Goal: Information Seeking & Learning: Learn about a topic

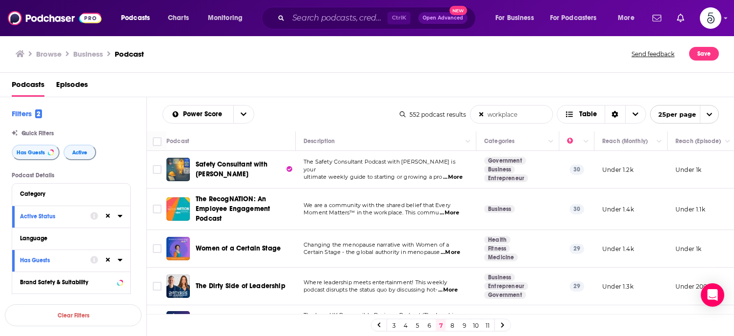
scroll to position [645, 0]
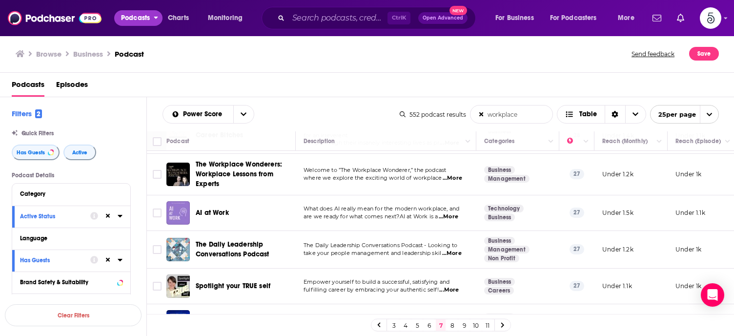
click at [151, 19] on button "Podcasts" at bounding box center [138, 18] width 48 height 16
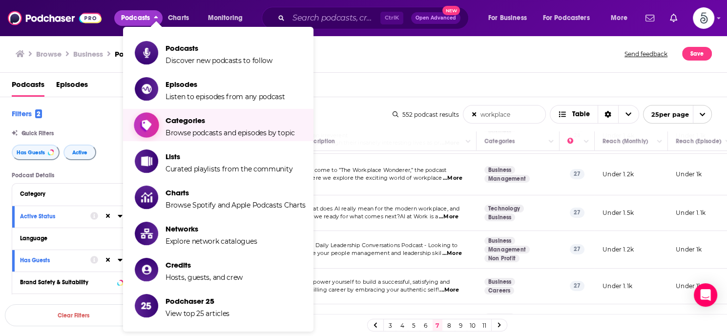
click at [184, 119] on span "Categories" at bounding box center [230, 120] width 129 height 9
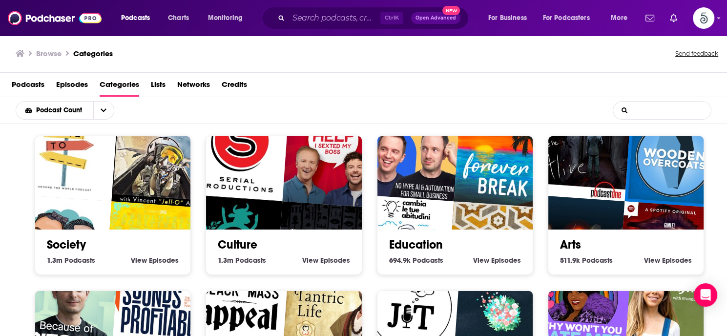
click at [667, 109] on input "List Search Input" at bounding box center [662, 111] width 98 height 18
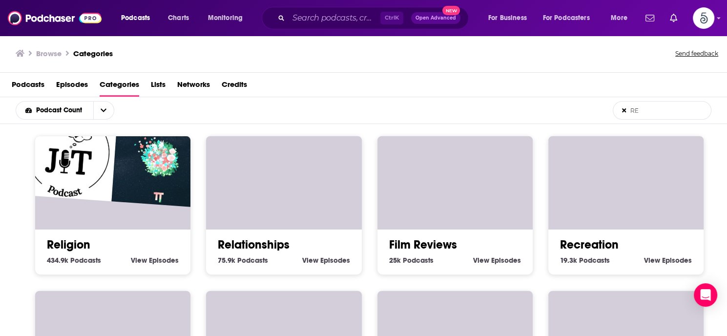
type input "R"
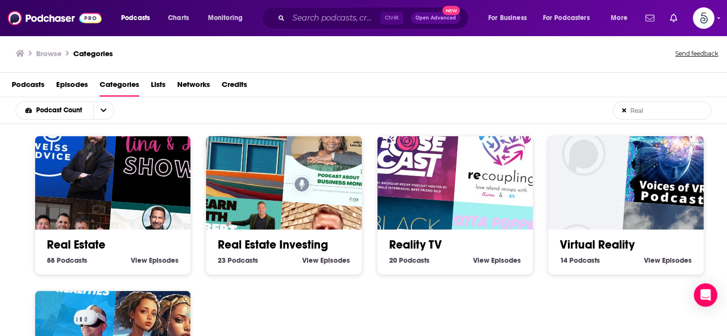
click at [657, 108] on input "Real" at bounding box center [662, 111] width 98 height 18
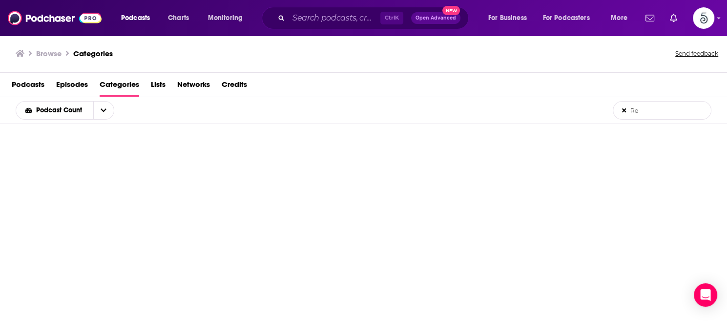
type input "R"
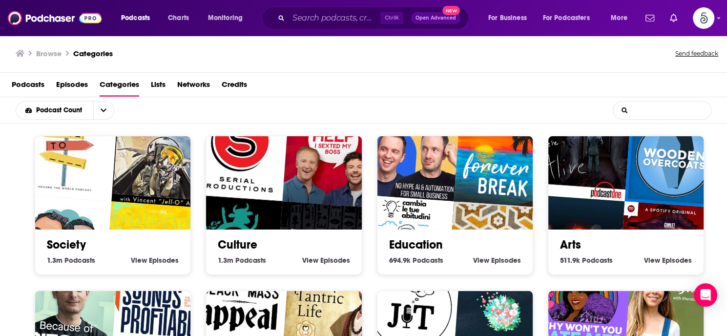
scroll to position [1, 0]
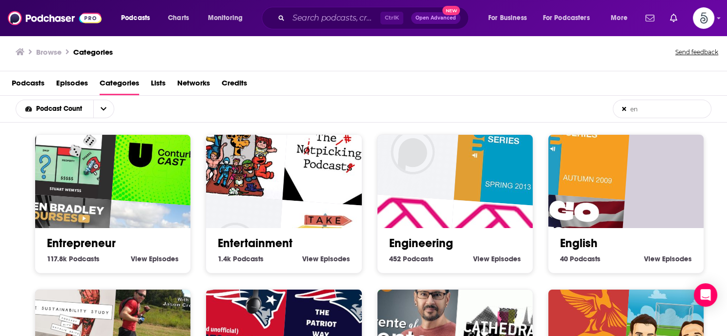
type input "en"
click at [103, 243] on link "Entrepreneur" at bounding box center [81, 243] width 69 height 15
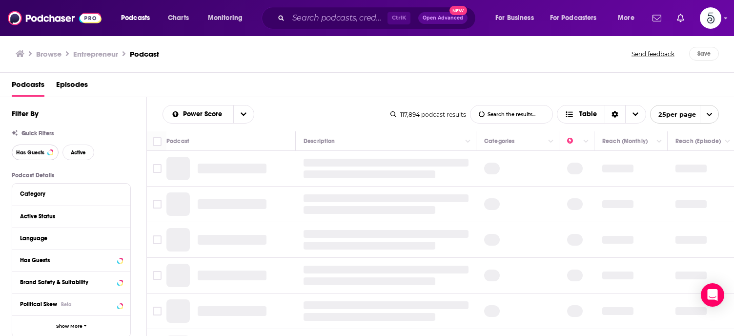
click at [32, 153] on span "Has Guests" at bounding box center [30, 152] width 28 height 5
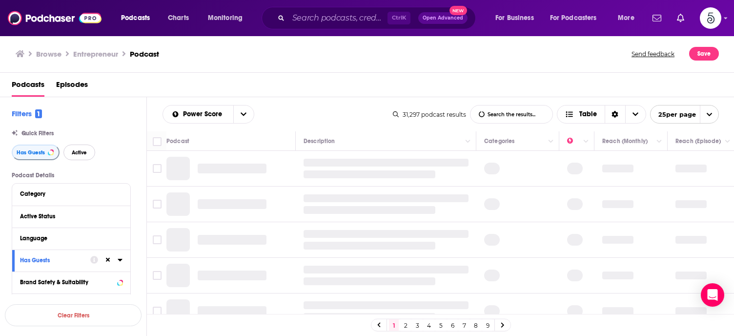
click at [82, 150] on span "Active" at bounding box center [79, 152] width 15 height 5
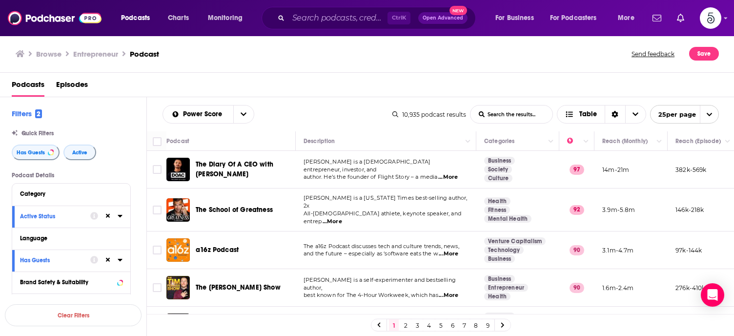
click at [517, 114] on input "List Search Input" at bounding box center [512, 114] width 82 height 18
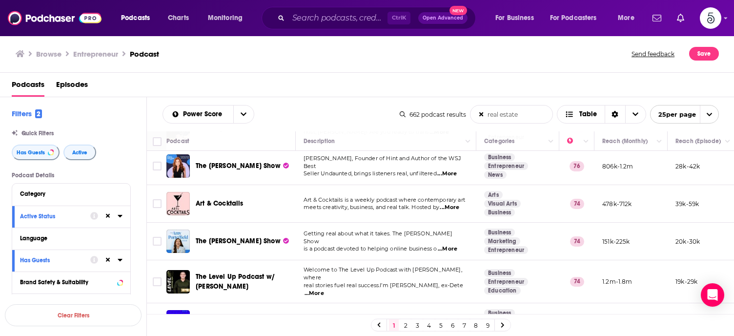
scroll to position [187, 0]
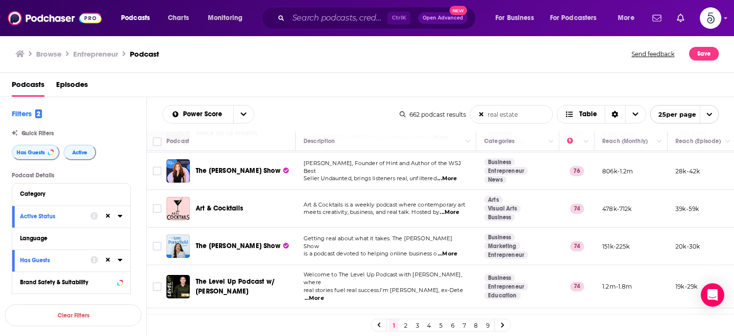
type input "real estate"
click at [440, 323] on link "5" at bounding box center [441, 325] width 10 height 12
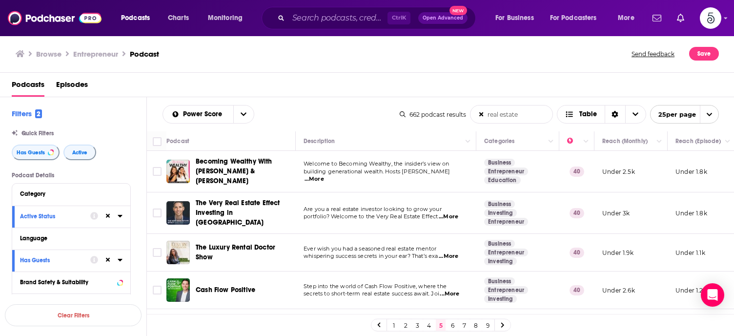
click at [453, 324] on link "6" at bounding box center [453, 325] width 10 height 12
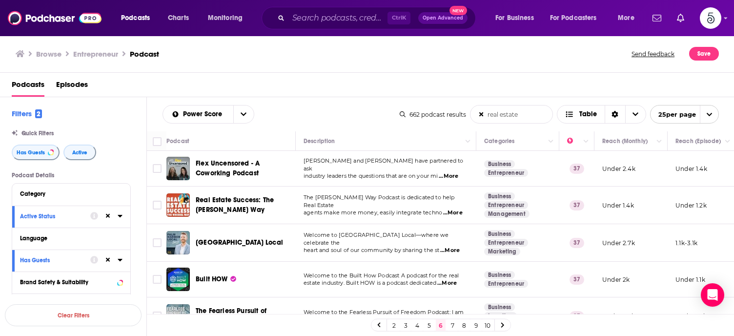
click at [462, 323] on link "8" at bounding box center [464, 325] width 10 height 12
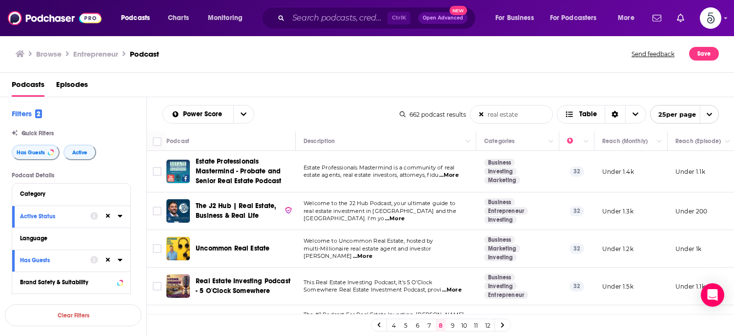
click at [451, 324] on link "9" at bounding box center [453, 325] width 10 height 12
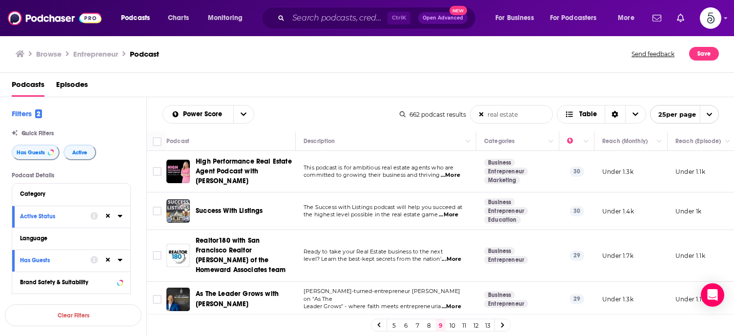
click at [451, 326] on link "10" at bounding box center [453, 325] width 10 height 12
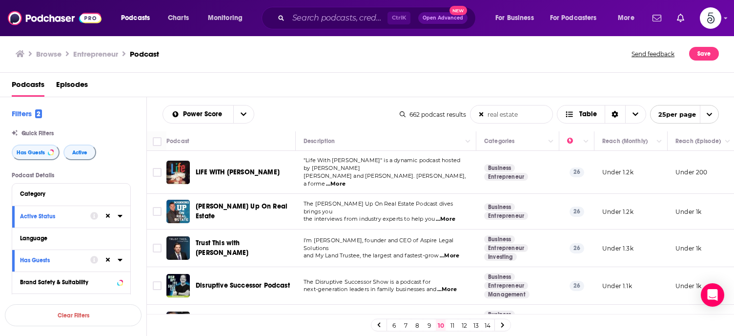
click at [346, 180] on span "...More" at bounding box center [336, 184] width 20 height 8
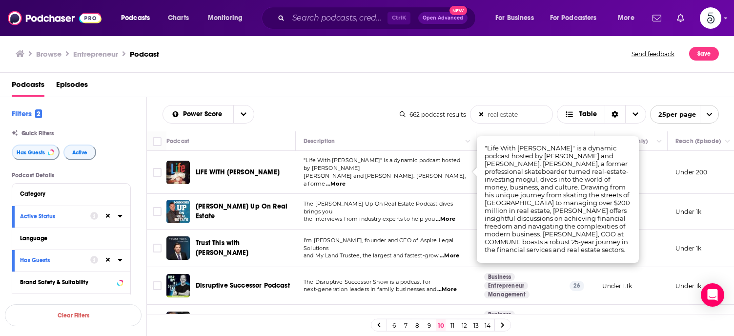
click at [346, 180] on span "...More" at bounding box center [336, 184] width 20 height 8
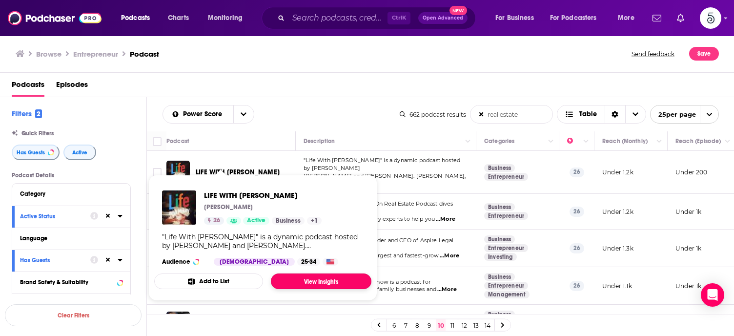
click at [302, 279] on link "View Insights" at bounding box center [321, 281] width 101 height 16
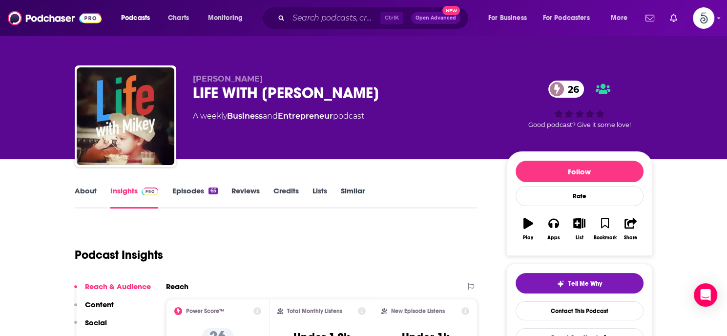
click at [188, 191] on link "Episodes 65" at bounding box center [194, 197] width 45 height 22
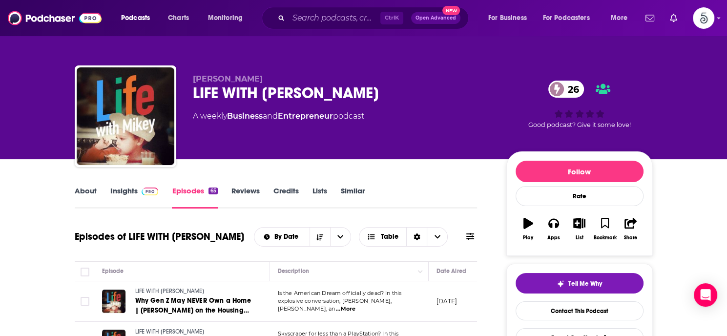
click at [124, 191] on link "Insights" at bounding box center [134, 197] width 48 height 22
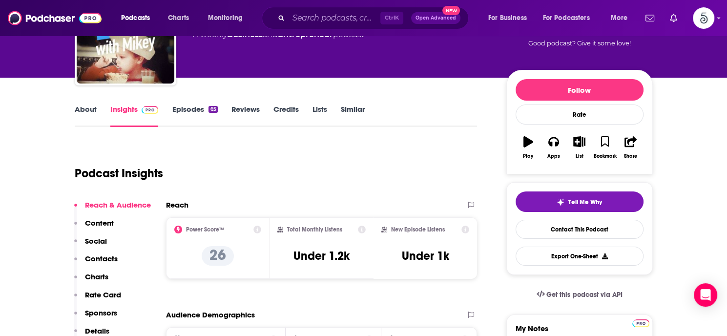
scroll to position [94, 0]
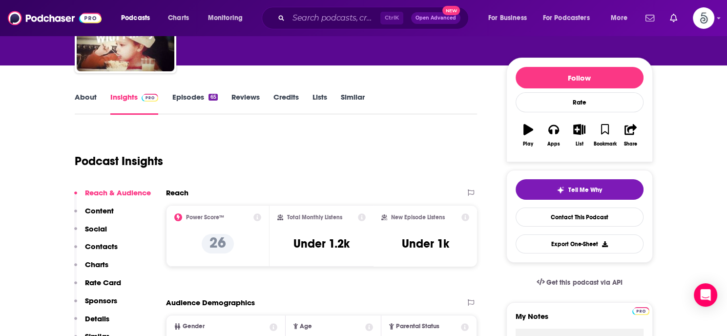
click at [89, 246] on p "Contacts" at bounding box center [101, 246] width 33 height 9
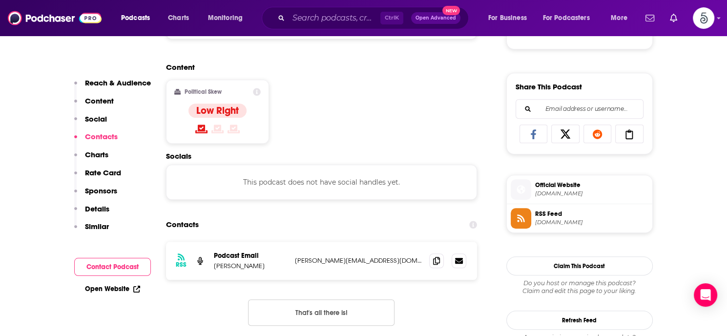
scroll to position [656, 0]
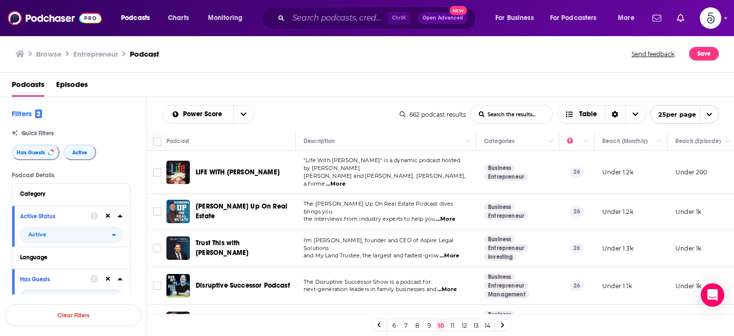
click at [450, 215] on span "...More" at bounding box center [446, 219] width 20 height 8
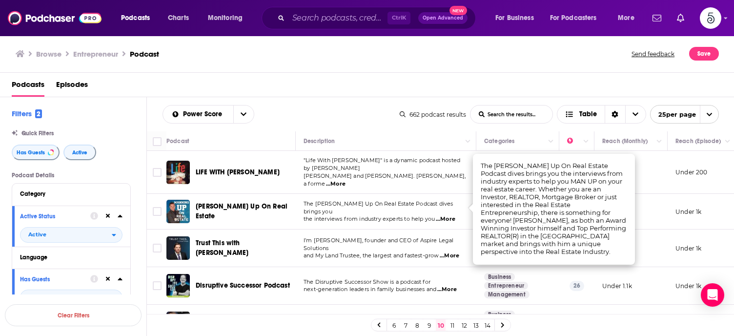
click at [450, 215] on span "...More" at bounding box center [446, 219] width 20 height 8
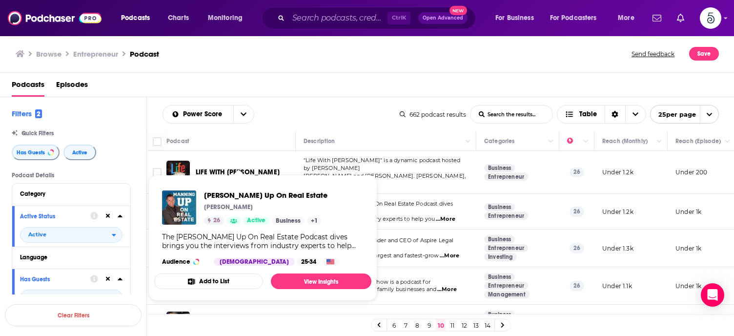
click at [219, 203] on p "[PERSON_NAME]" at bounding box center [228, 207] width 49 height 8
click at [314, 275] on link "View Insights" at bounding box center [321, 281] width 101 height 16
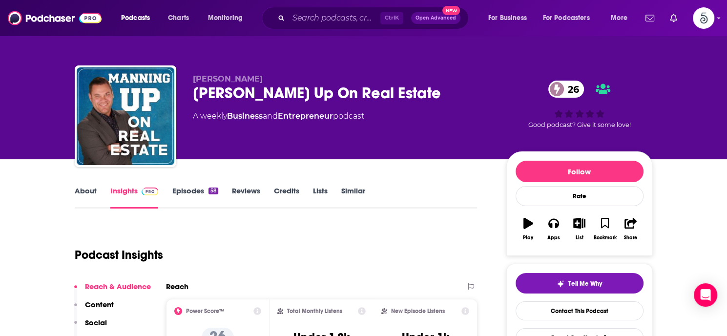
click at [186, 188] on link "Episodes 58" at bounding box center [195, 197] width 46 height 22
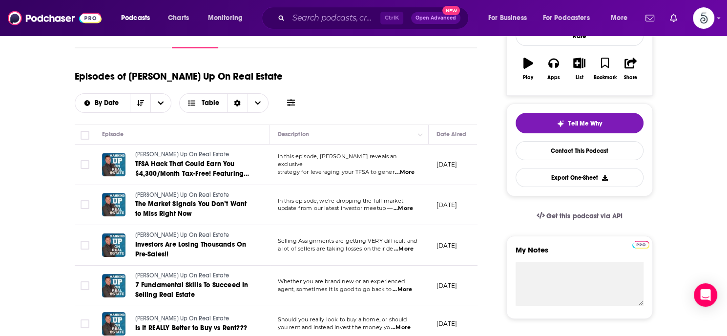
scroll to position [177, 0]
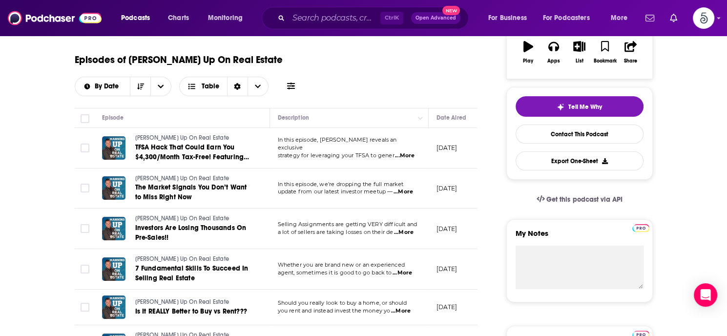
click at [407, 269] on span "...More" at bounding box center [403, 273] width 20 height 8
click at [406, 307] on span "...More" at bounding box center [401, 311] width 20 height 8
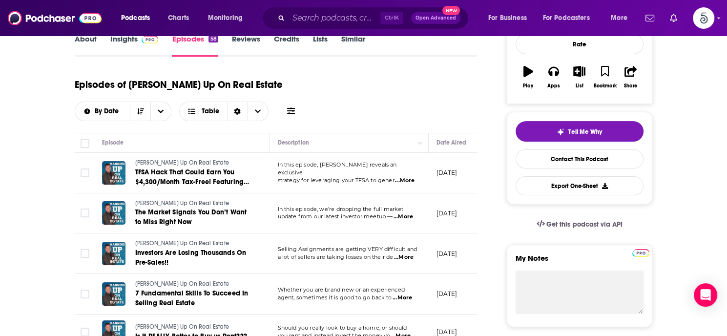
scroll to position [0, 0]
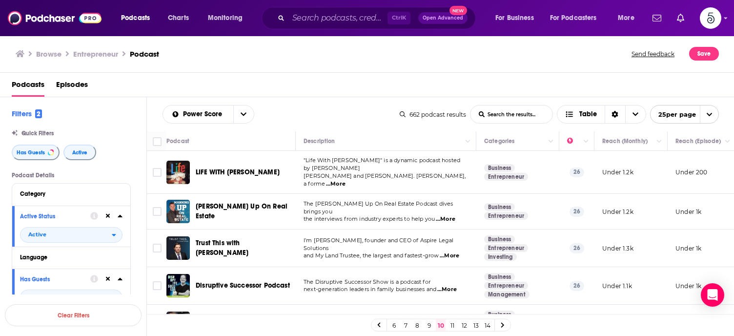
click at [452, 252] on span "...More" at bounding box center [450, 256] width 20 height 8
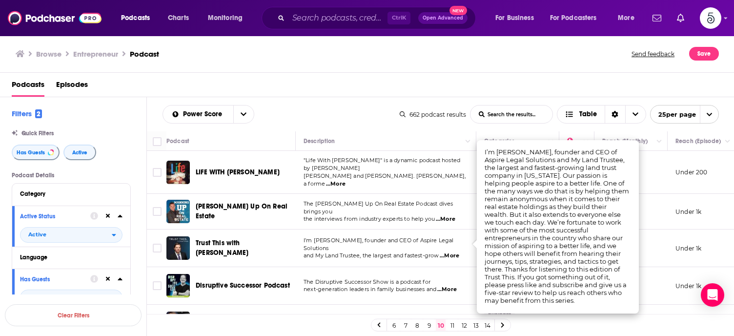
click at [452, 252] on span "...More" at bounding box center [450, 256] width 20 height 8
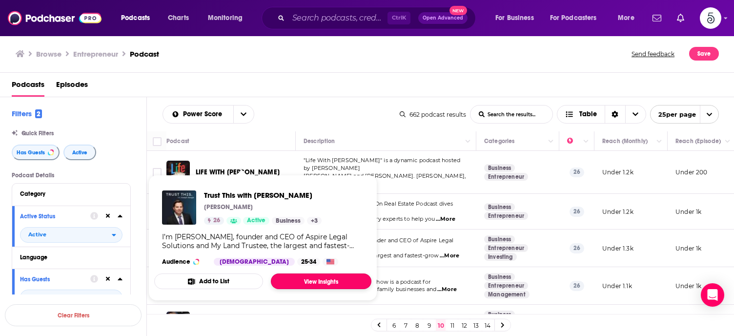
click at [307, 279] on link "View Insights" at bounding box center [321, 281] width 101 height 16
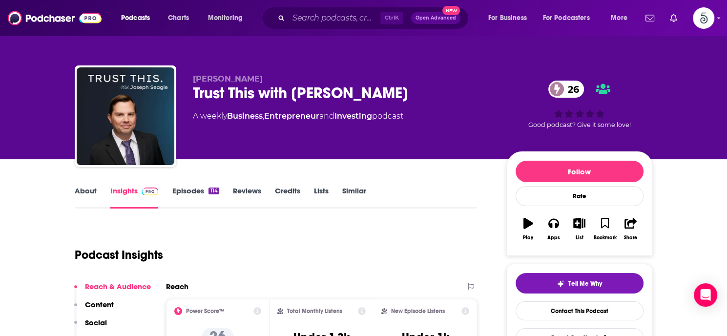
click at [194, 189] on link "Episodes 114" at bounding box center [195, 197] width 47 height 22
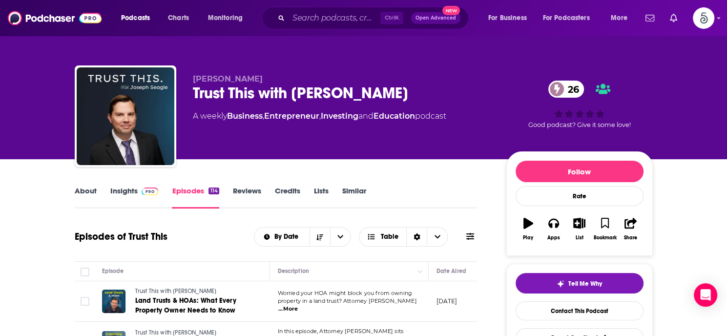
click at [113, 189] on link "Insights" at bounding box center [134, 197] width 48 height 22
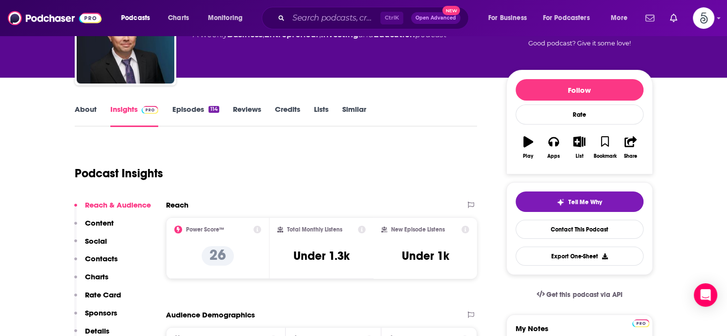
scroll to position [125, 0]
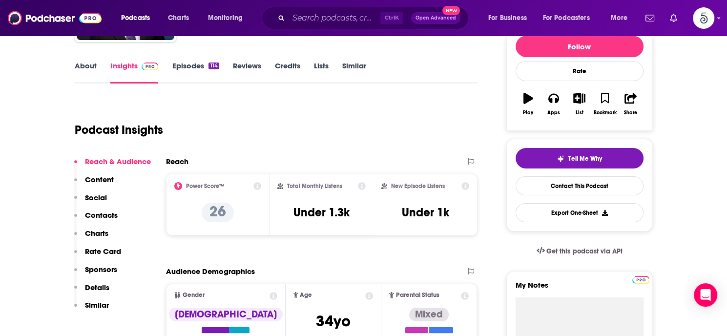
click at [107, 214] on p "Contacts" at bounding box center [101, 214] width 33 height 9
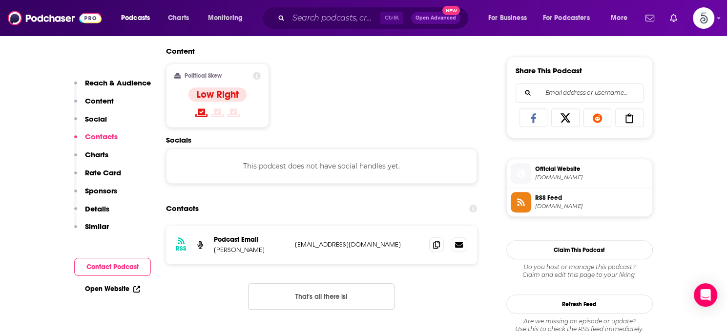
scroll to position [656, 0]
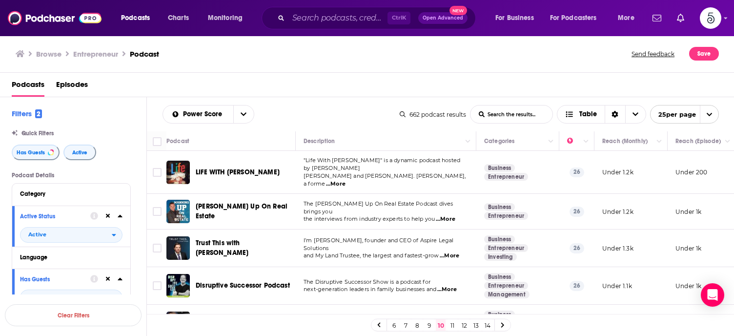
click at [449, 286] on span "...More" at bounding box center [447, 290] width 20 height 8
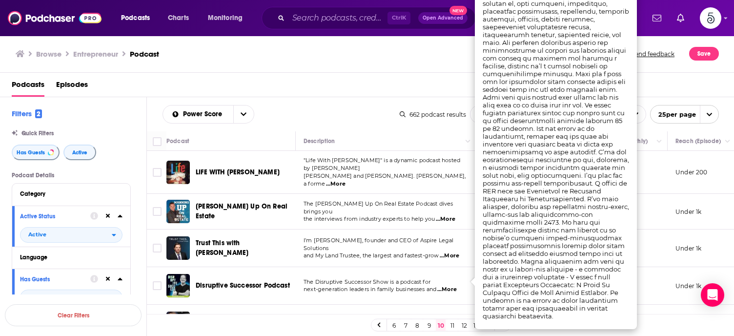
click at [449, 286] on span "...More" at bounding box center [447, 290] width 20 height 8
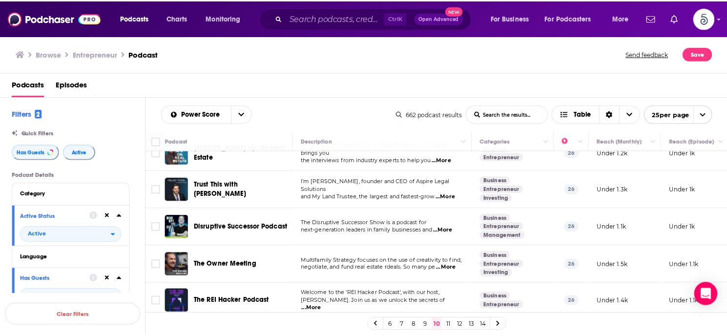
scroll to position [78, 0]
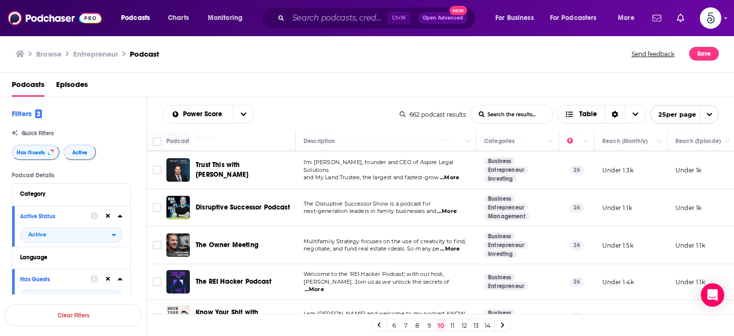
click at [324, 286] on span "...More" at bounding box center [315, 290] width 20 height 8
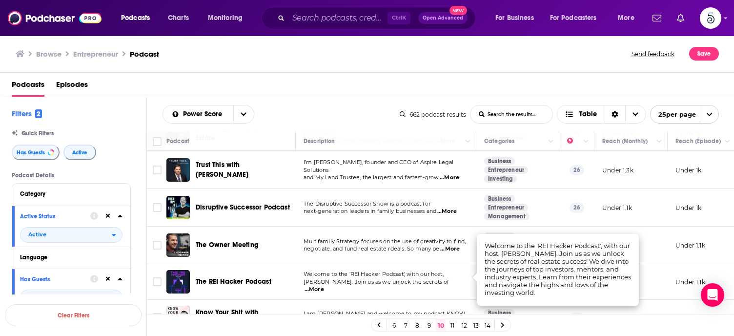
click at [324, 286] on span "...More" at bounding box center [315, 290] width 20 height 8
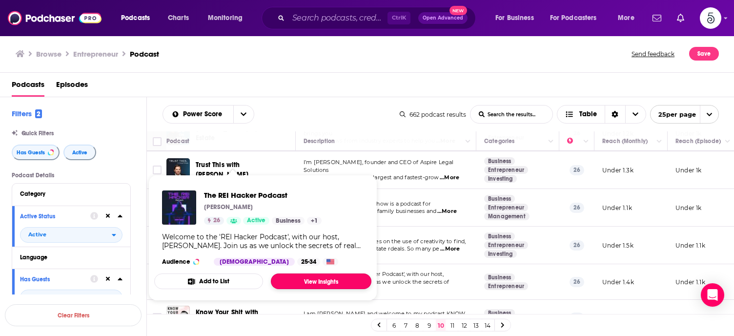
click at [291, 276] on link "View Insights" at bounding box center [321, 281] width 101 height 16
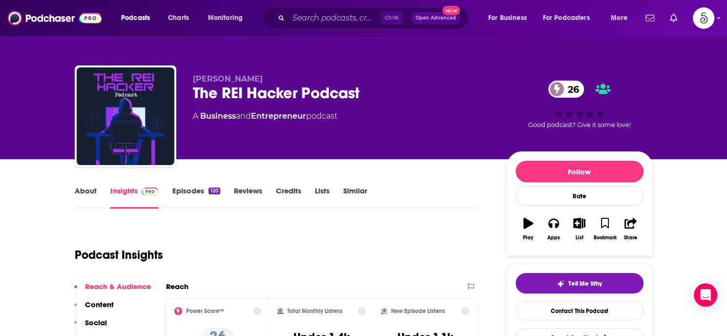
click at [186, 189] on link "Episodes 120" at bounding box center [196, 197] width 48 height 22
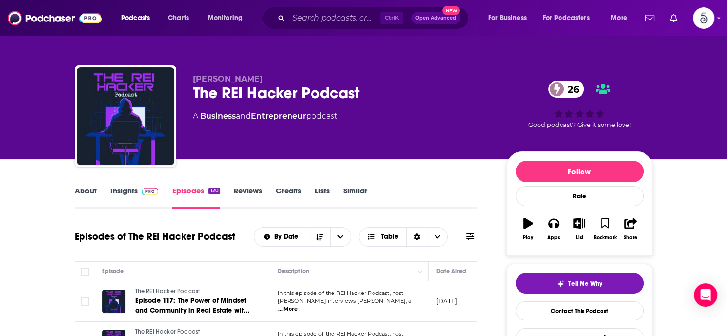
click at [125, 188] on link "Insights" at bounding box center [134, 197] width 48 height 22
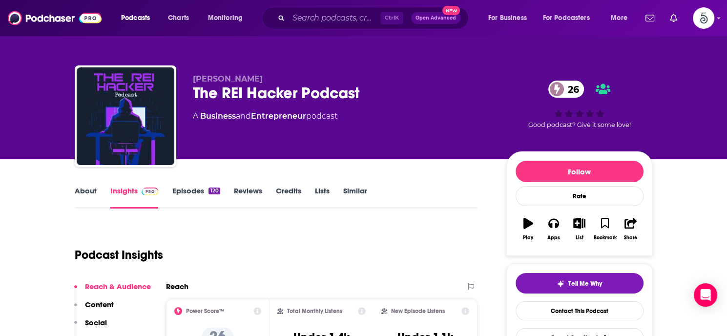
scroll to position [153, 0]
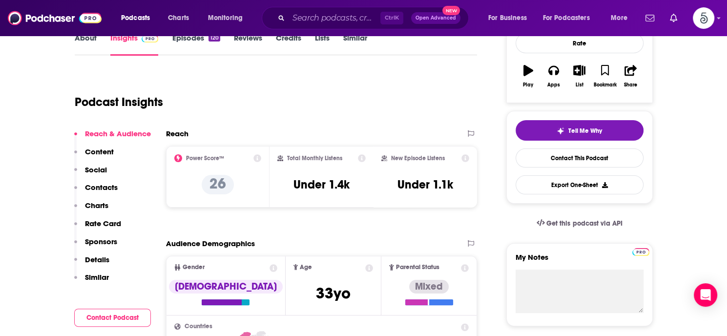
click at [103, 185] on p "Contacts" at bounding box center [101, 187] width 33 height 9
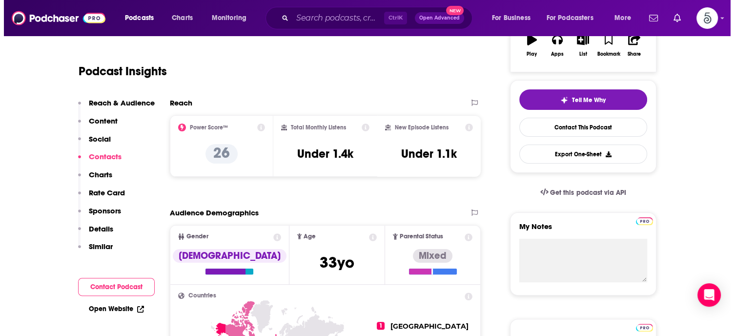
scroll to position [0, 0]
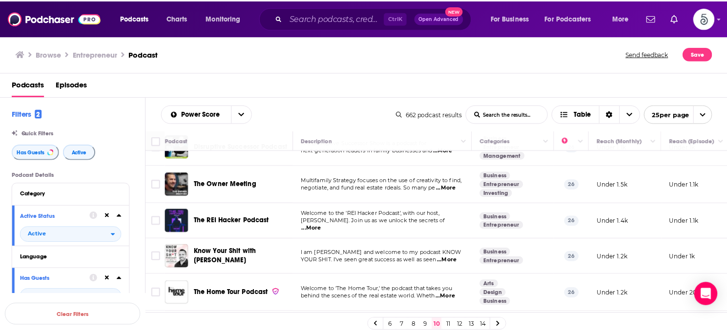
scroll to position [144, 0]
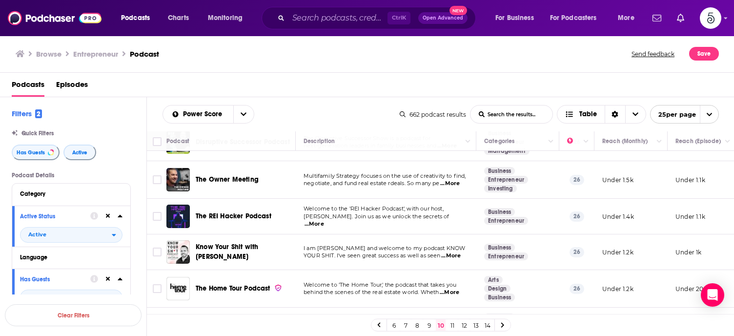
click at [458, 252] on span "...More" at bounding box center [451, 256] width 20 height 8
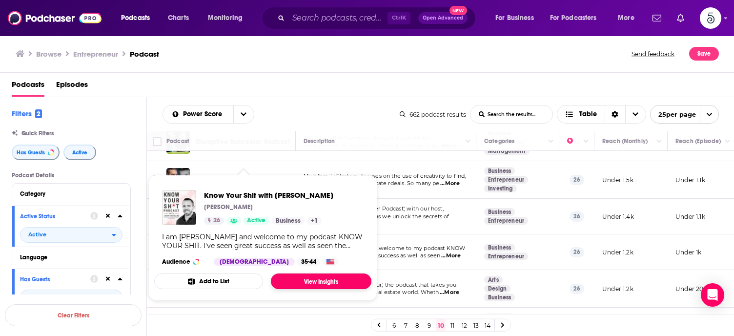
click at [308, 279] on link "View Insights" at bounding box center [321, 281] width 101 height 16
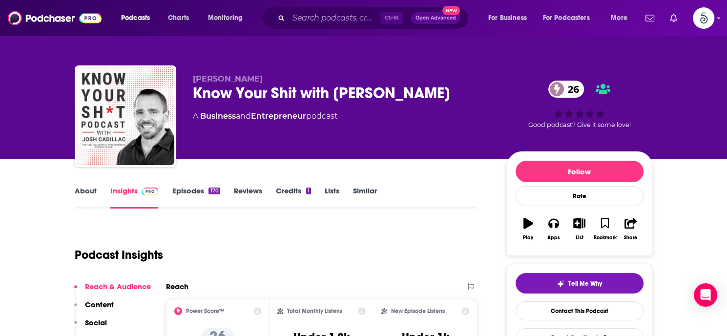
click at [184, 191] on link "Episodes 170" at bounding box center [196, 197] width 48 height 22
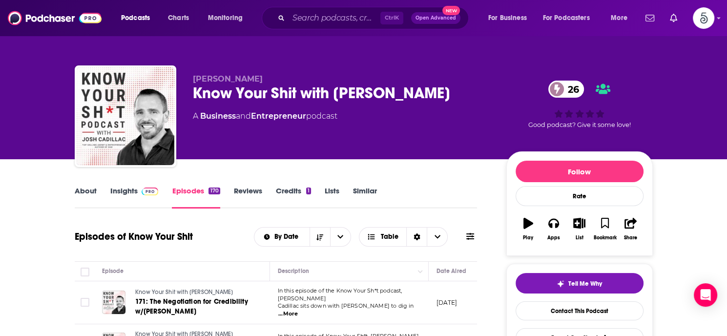
click at [123, 192] on link "Insights" at bounding box center [134, 197] width 48 height 22
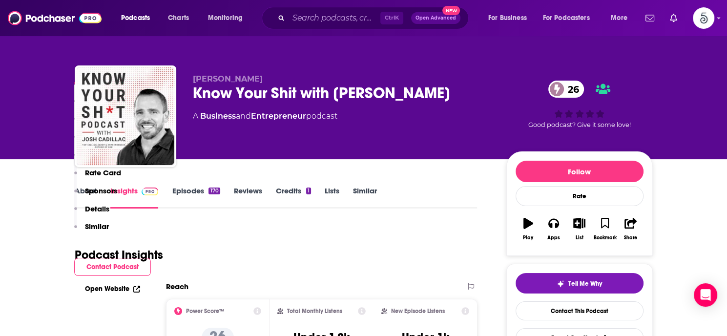
scroll to position [195, 0]
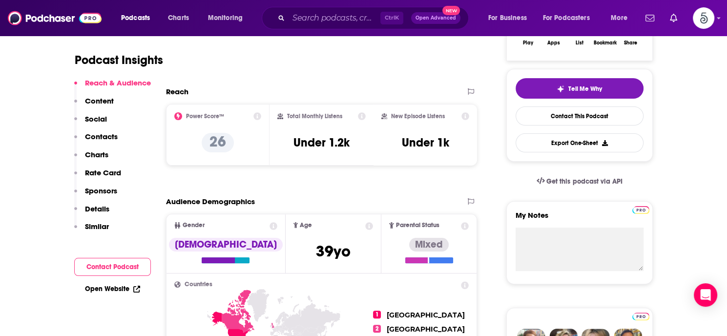
click at [105, 136] on p "Contacts" at bounding box center [101, 136] width 33 height 9
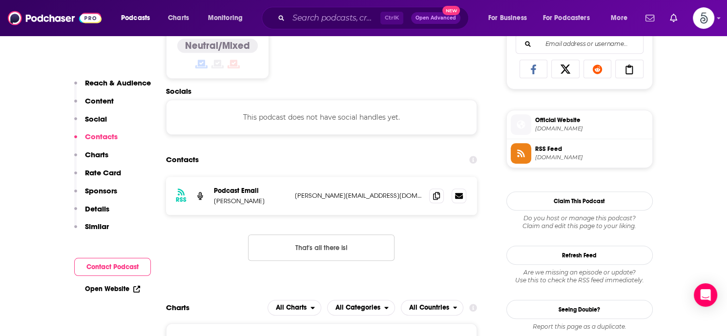
scroll to position [656, 0]
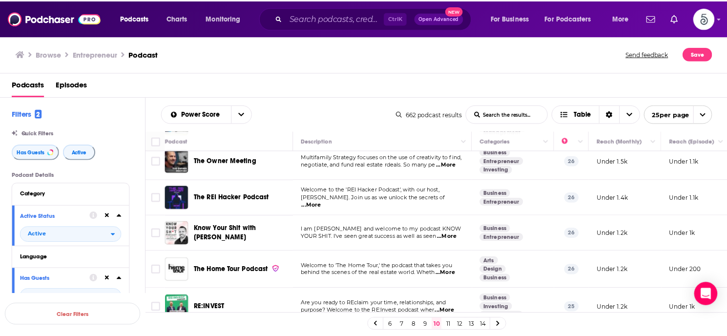
scroll to position [195, 0]
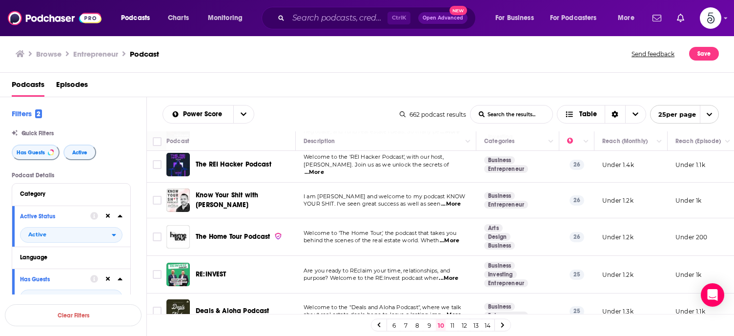
click at [450, 237] on span "...More" at bounding box center [450, 241] width 20 height 8
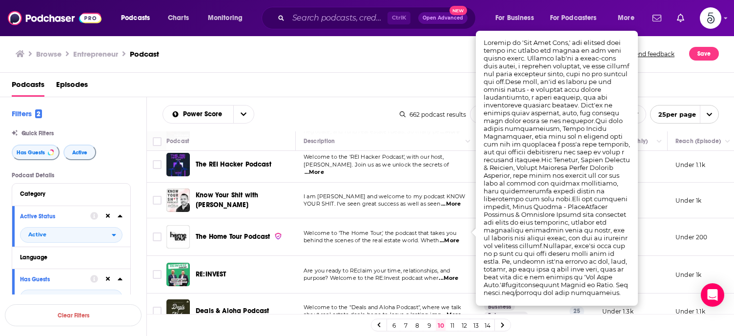
click at [450, 237] on span "...More" at bounding box center [450, 241] width 20 height 8
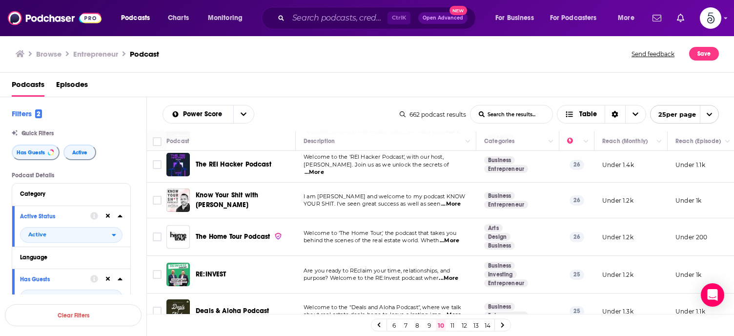
click at [456, 274] on span "...More" at bounding box center [449, 278] width 20 height 8
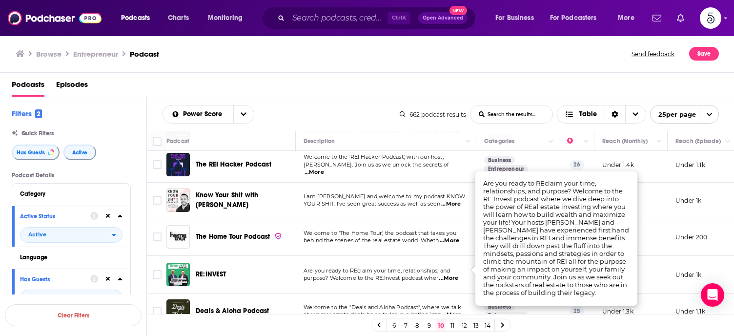
click at [456, 274] on span "...More" at bounding box center [449, 278] width 20 height 8
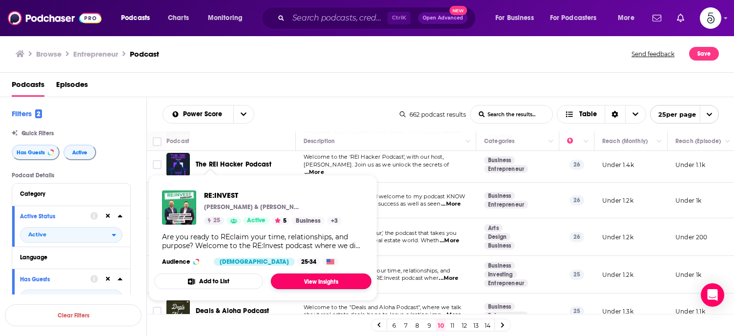
click at [320, 282] on link "View Insights" at bounding box center [321, 281] width 101 height 16
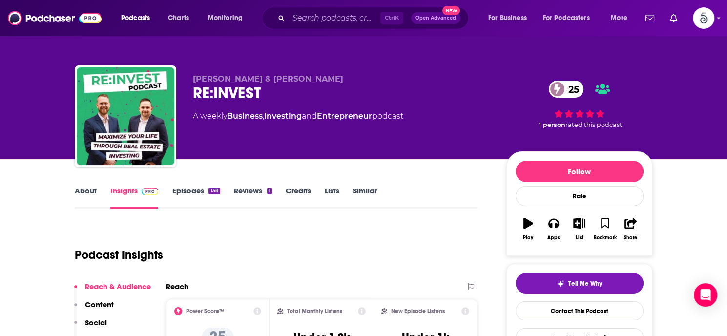
click at [186, 189] on link "Episodes 138" at bounding box center [196, 197] width 48 height 22
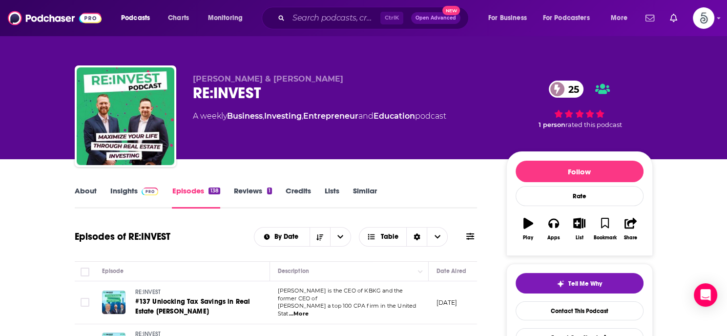
click at [119, 190] on link "Insights" at bounding box center [134, 197] width 48 height 22
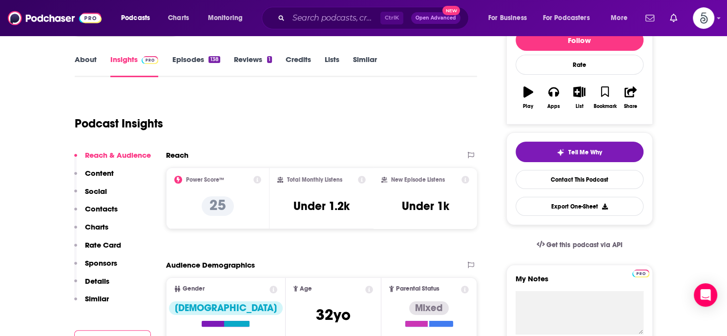
scroll to position [138, 0]
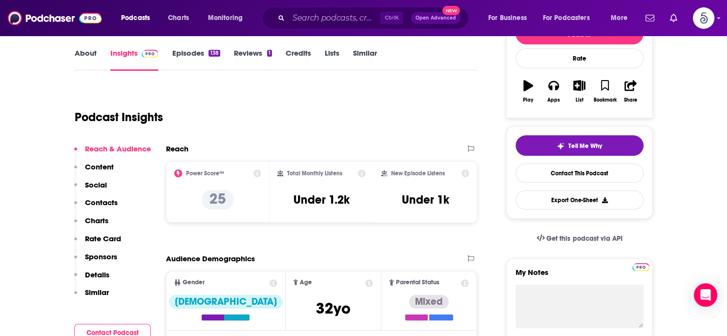
click at [99, 200] on p "Contacts" at bounding box center [101, 202] width 33 height 9
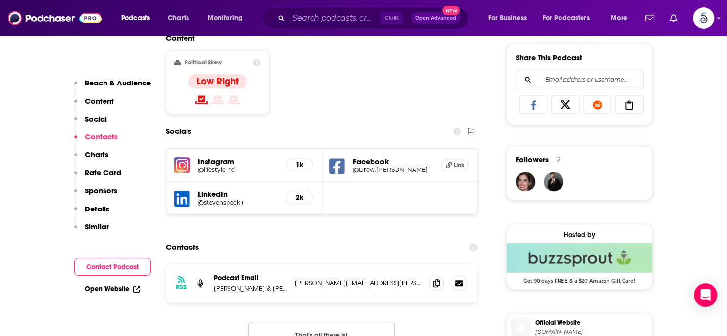
scroll to position [707, 0]
